Goal: Transaction & Acquisition: Book appointment/travel/reservation

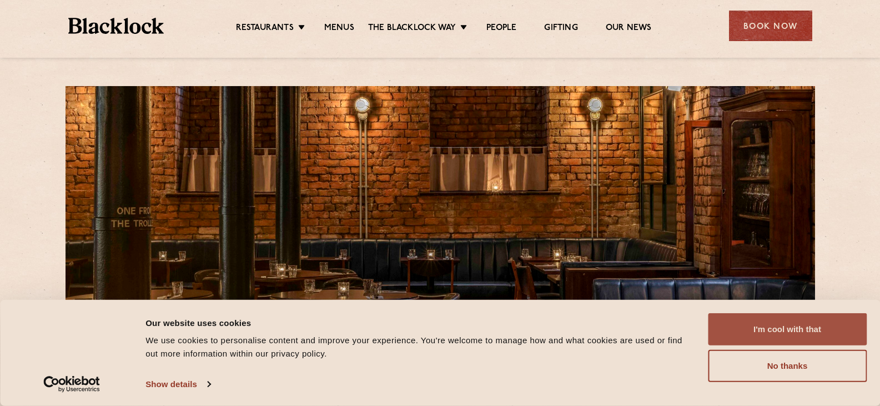
click at [816, 321] on button "I'm cool with that" at bounding box center [787, 329] width 159 height 32
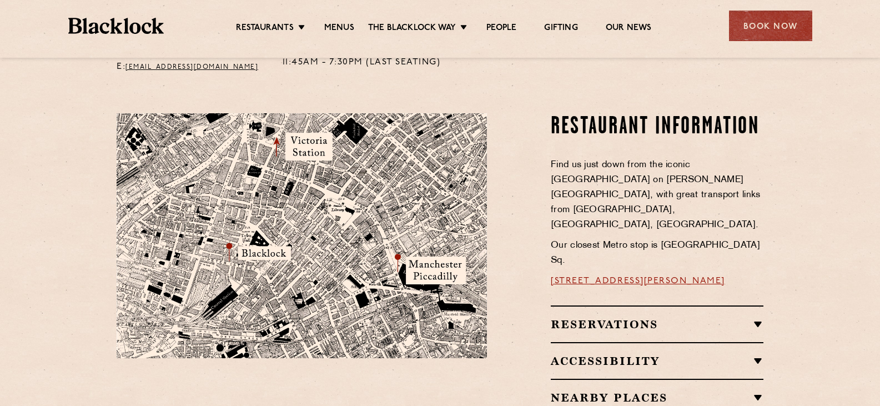
scroll to position [552, 0]
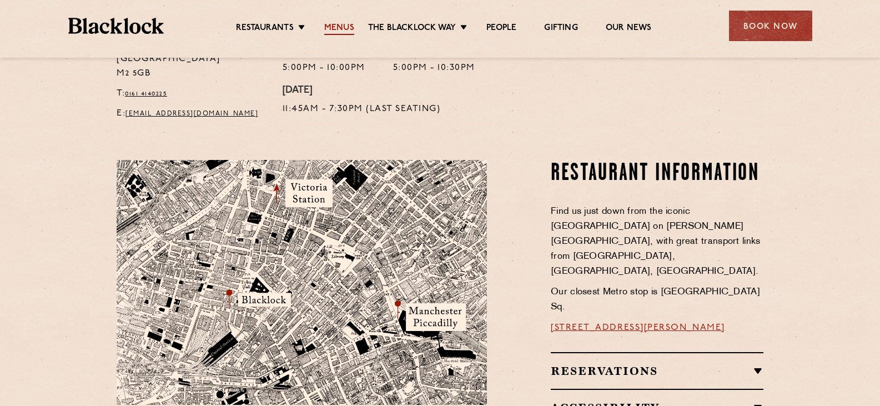
click at [339, 29] on link "Menus" at bounding box center [339, 29] width 30 height 12
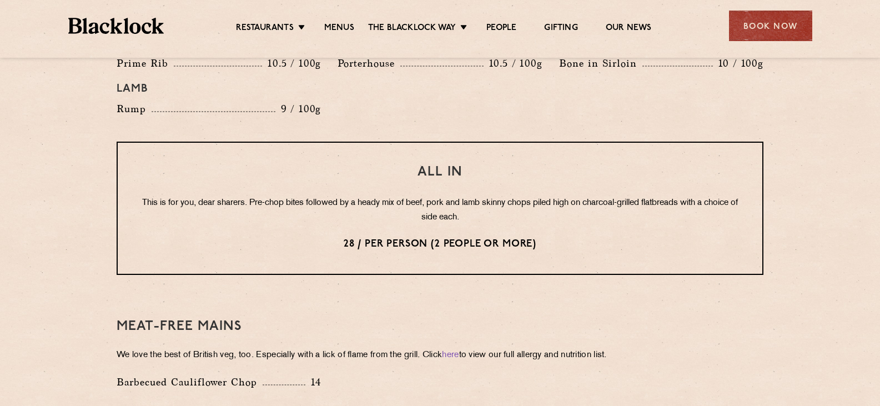
scroll to position [1325, 0]
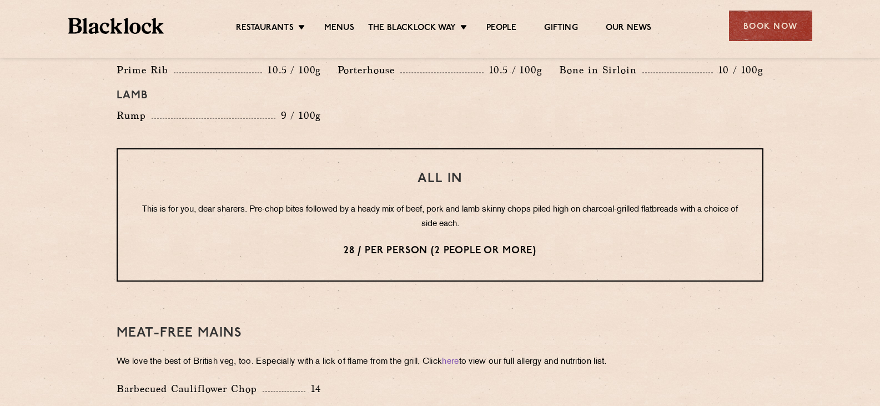
click at [562, 244] on p "28 / per person (2 people or more)" at bounding box center [440, 251] width 600 height 14
click at [443, 203] on p "This is for you, dear sharers. Pre-chop bites followed by a heady mix of beef, …" at bounding box center [440, 217] width 600 height 29
click at [500, 208] on p "This is for you, dear sharers. Pre-chop bites followed by a heady mix of beef, …" at bounding box center [440, 217] width 600 height 29
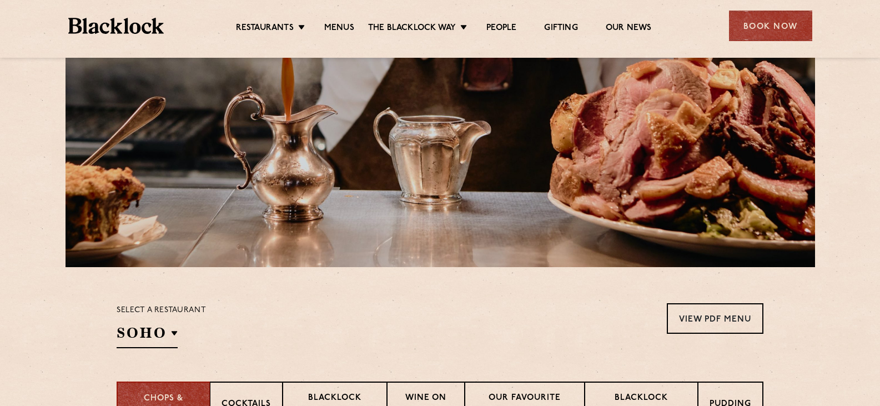
scroll to position [112, 0]
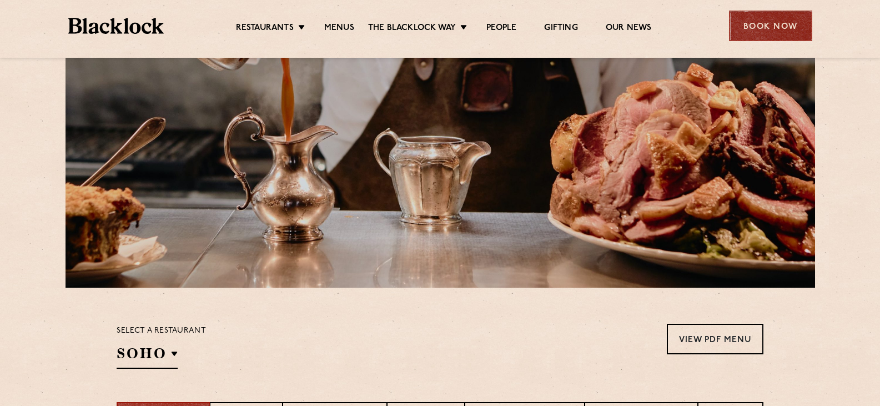
click at [765, 22] on div "Book Now" at bounding box center [770, 26] width 83 height 31
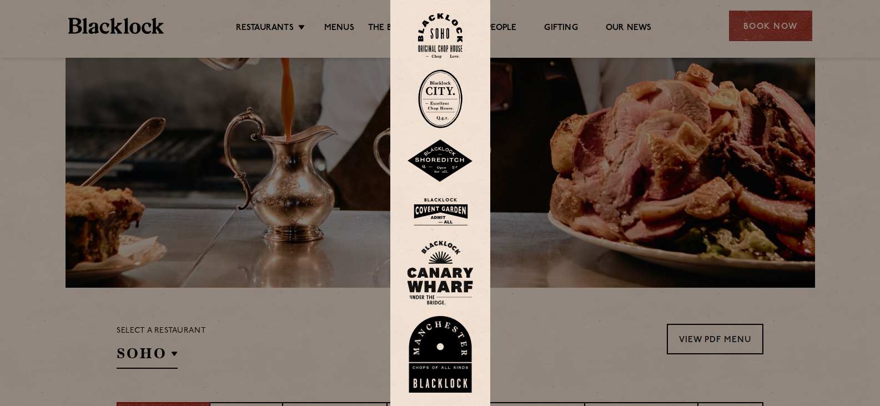
click at [427, 351] on img at bounding box center [440, 354] width 67 height 77
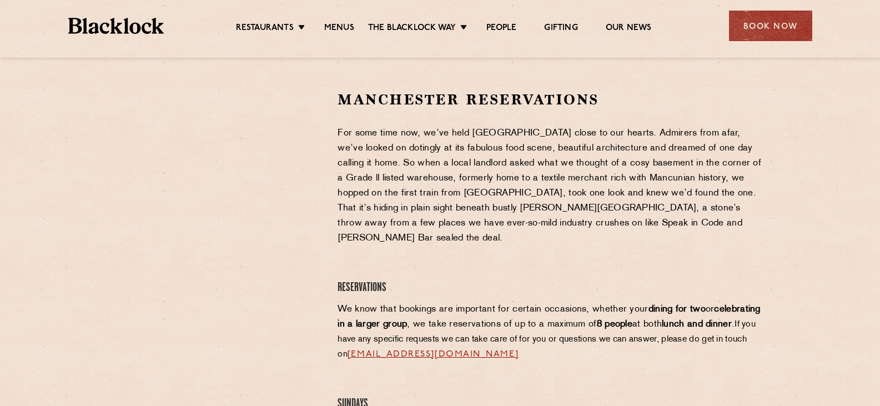
scroll to position [322, 0]
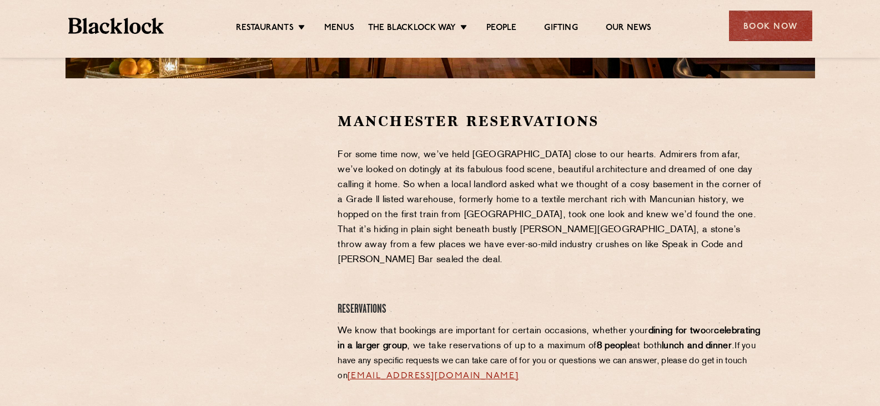
click at [303, 185] on div at bounding box center [219, 195] width 204 height 167
click at [303, 175] on div at bounding box center [219, 195] width 204 height 167
